Goal: Information Seeking & Learning: Learn about a topic

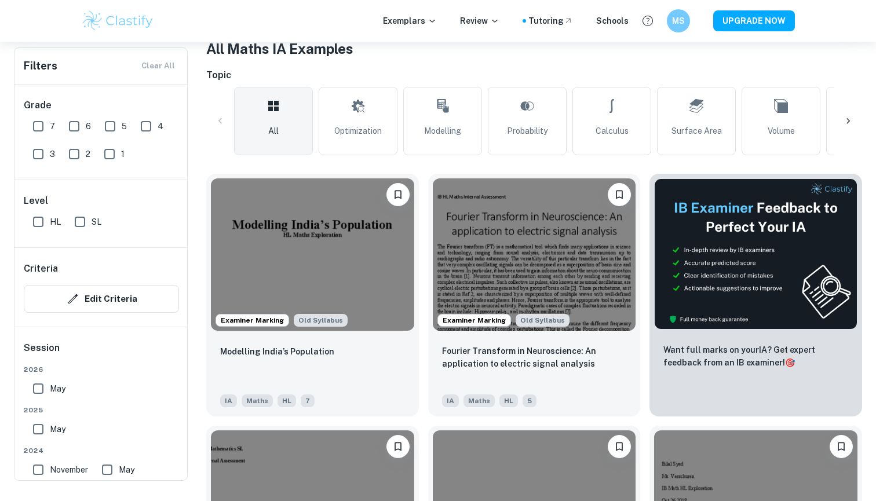
scroll to position [188, 0]
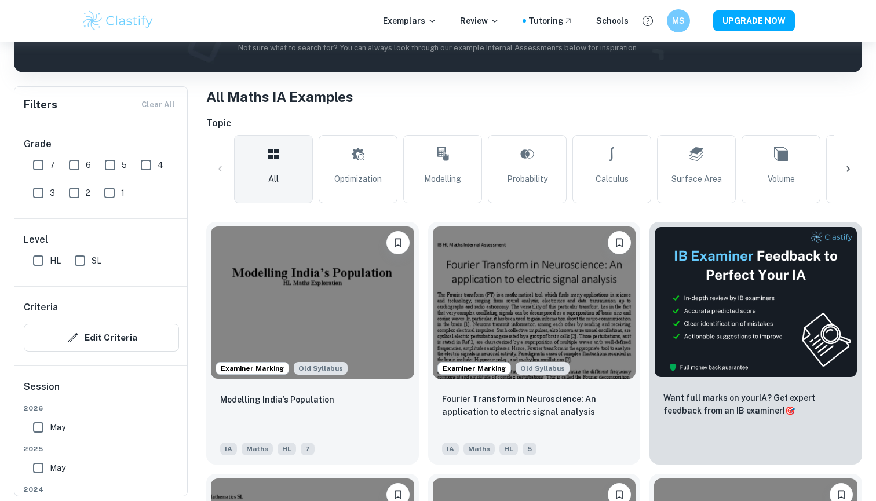
click at [80, 259] on input "SL" at bounding box center [79, 260] width 23 height 23
checkbox input "true"
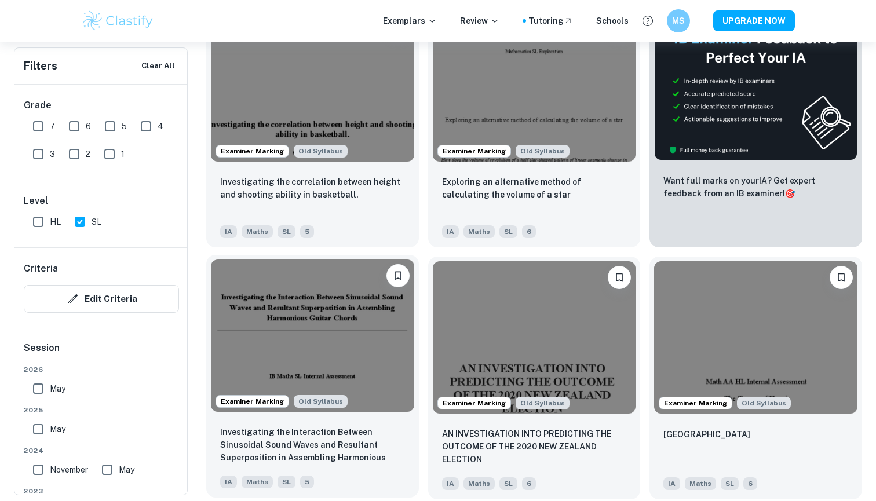
scroll to position [423, 0]
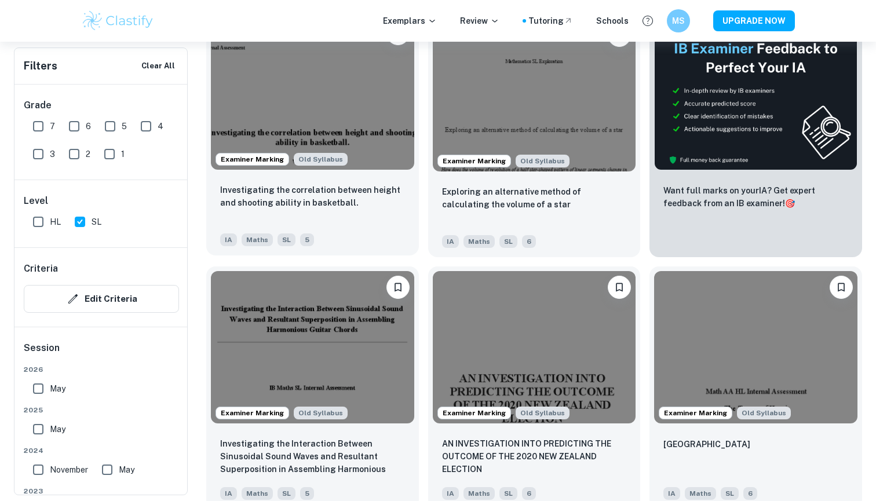
click at [287, 217] on div "Investigating the correlation between height and shooting ability in basketball." at bounding box center [312, 203] width 185 height 39
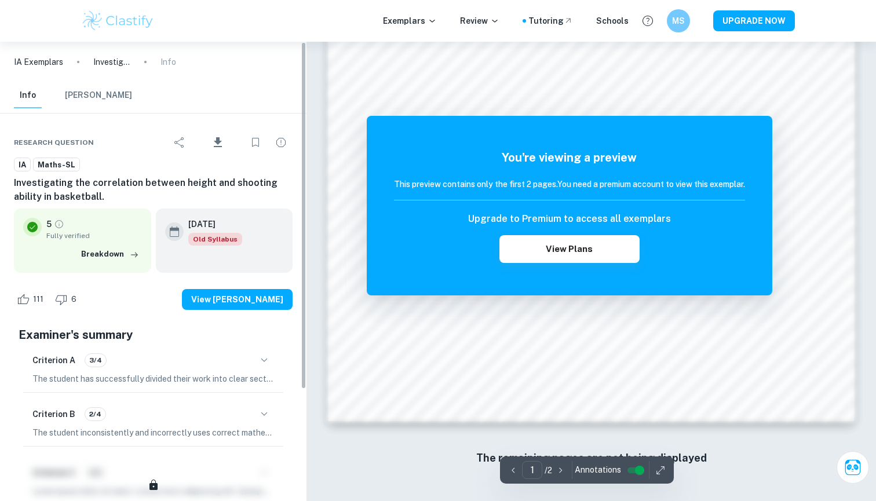
scroll to position [1123, 0]
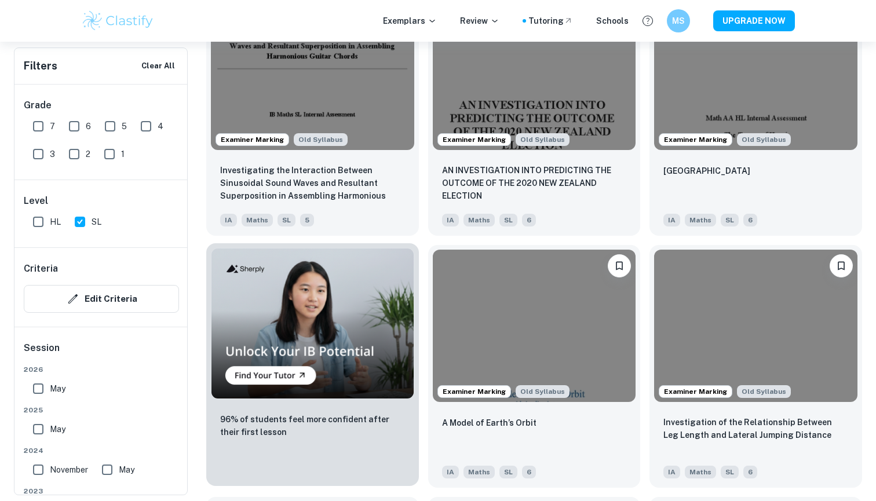
scroll to position [706, 0]
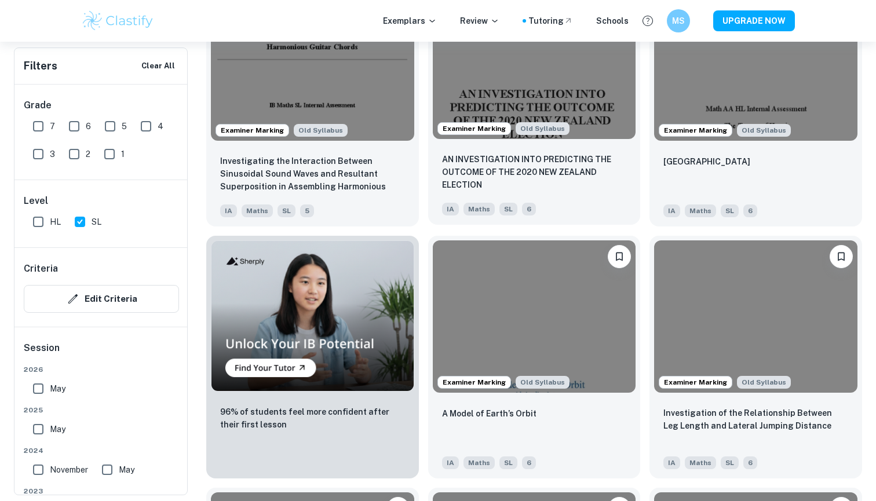
click at [580, 181] on p "AN INVESTIGATION INTO PREDICTING THE OUTCOME OF THE 2020 NEW ZEALAND ELECTION" at bounding box center [534, 172] width 185 height 38
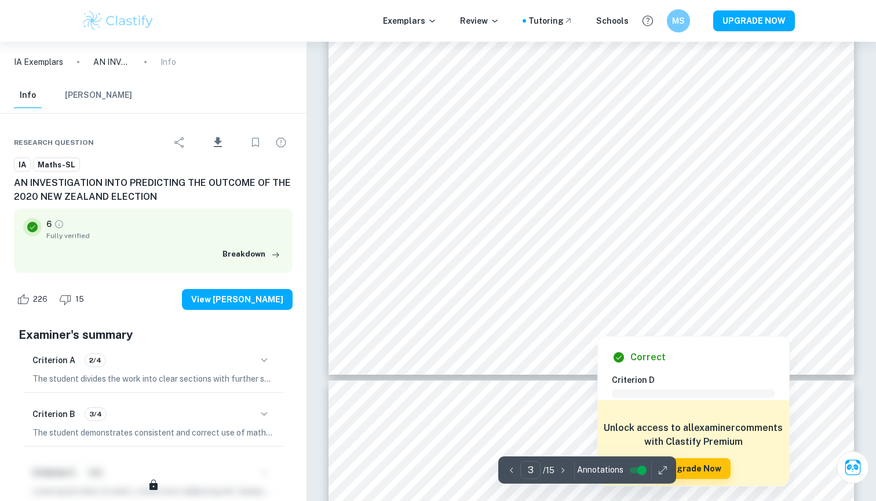
scroll to position [1900, 0]
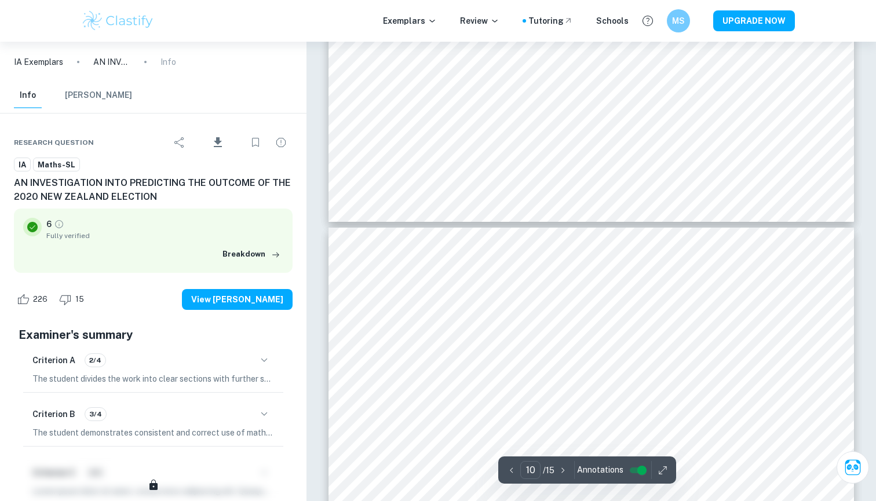
type input "11"
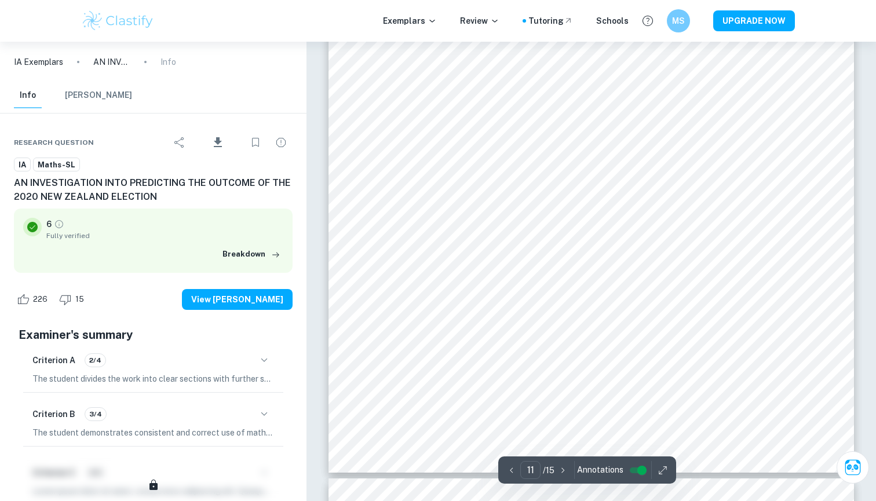
scroll to position [7496, 0]
